Goal: Navigation & Orientation: Go to known website

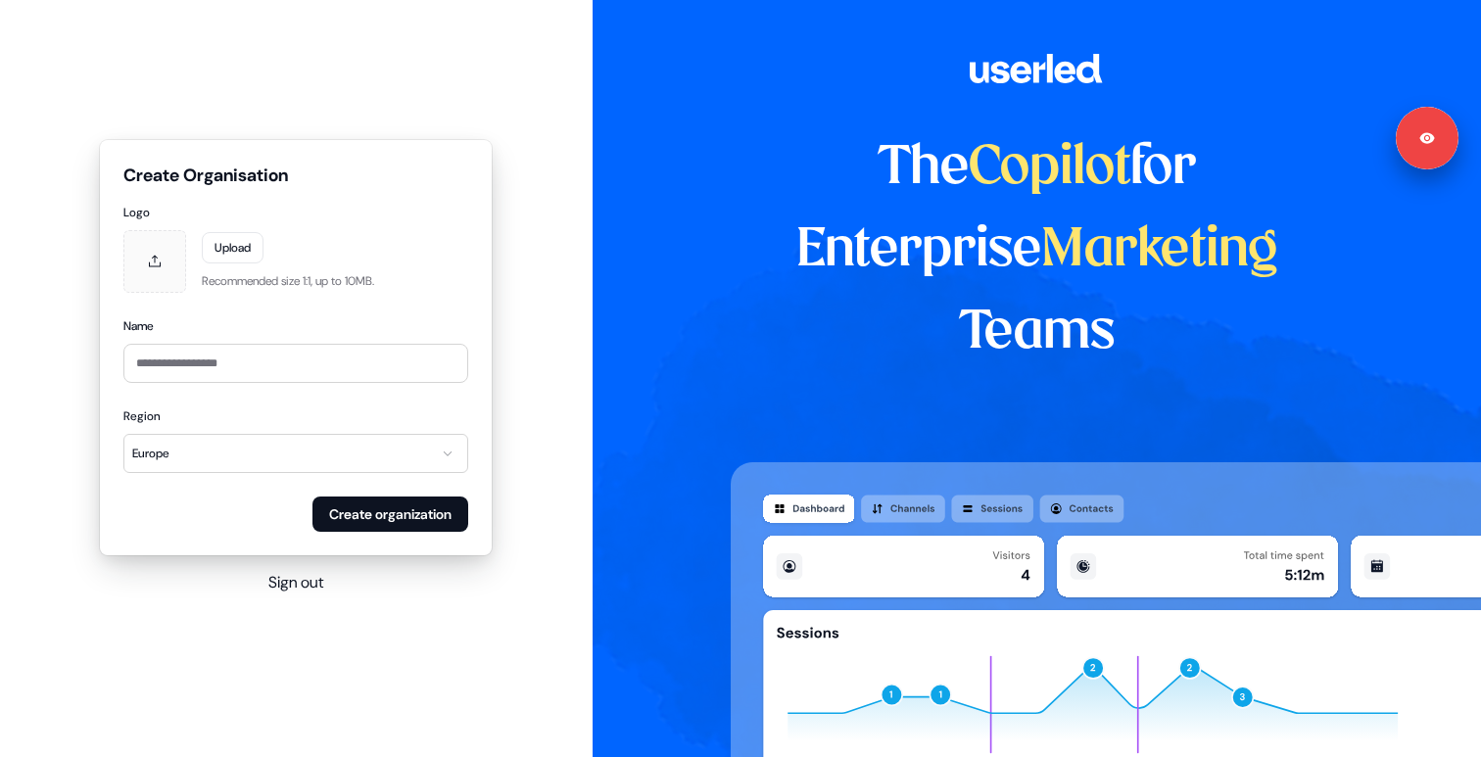
click at [548, 42] on div "**********" at bounding box center [296, 367] width 593 height 735
click at [317, 599] on div "**********" at bounding box center [296, 367] width 593 height 735
click at [312, 590] on button "Sign out" at bounding box center [295, 583] width 55 height 24
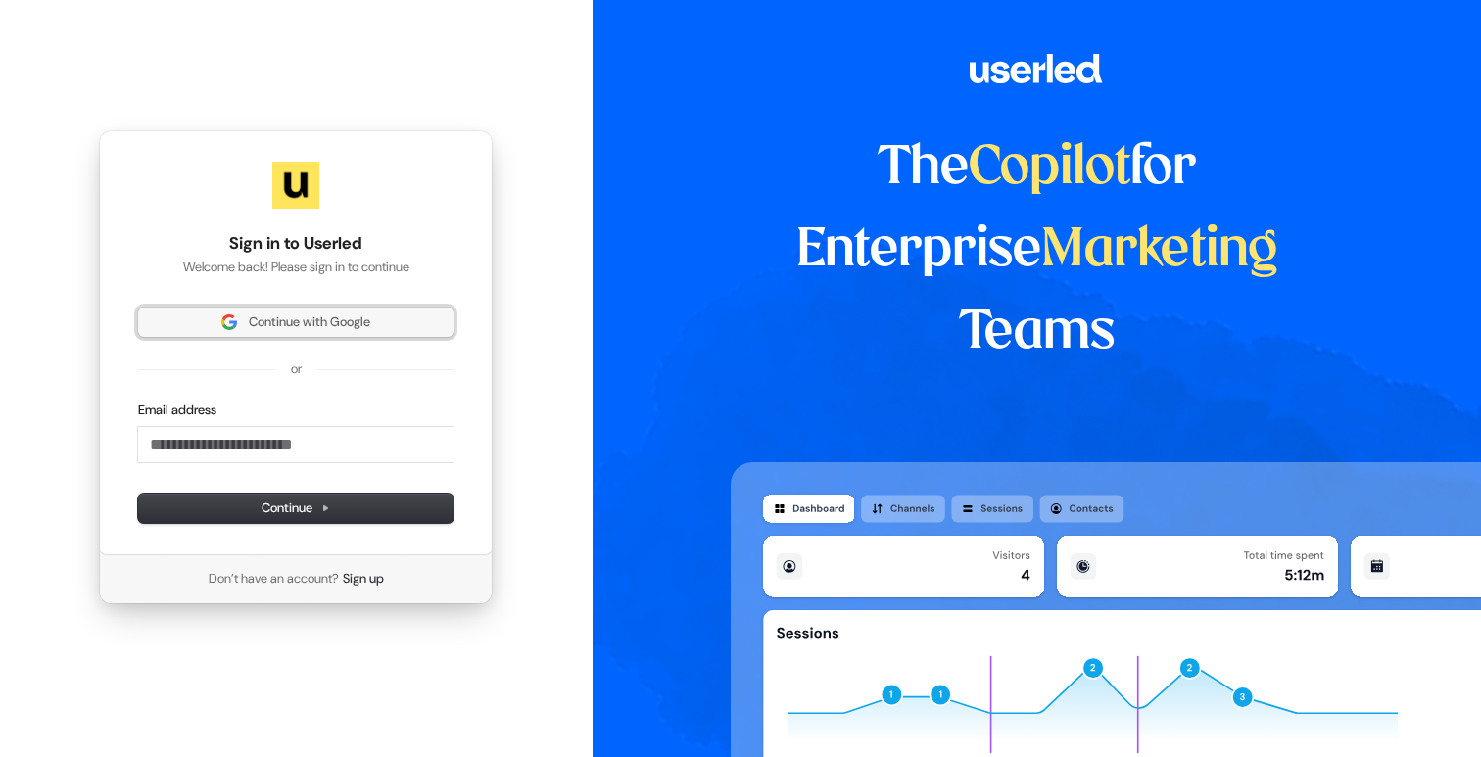
click at [341, 314] on span "Continue with Google" at bounding box center [309, 323] width 121 height 18
